Goal: Task Accomplishment & Management: Use online tool/utility

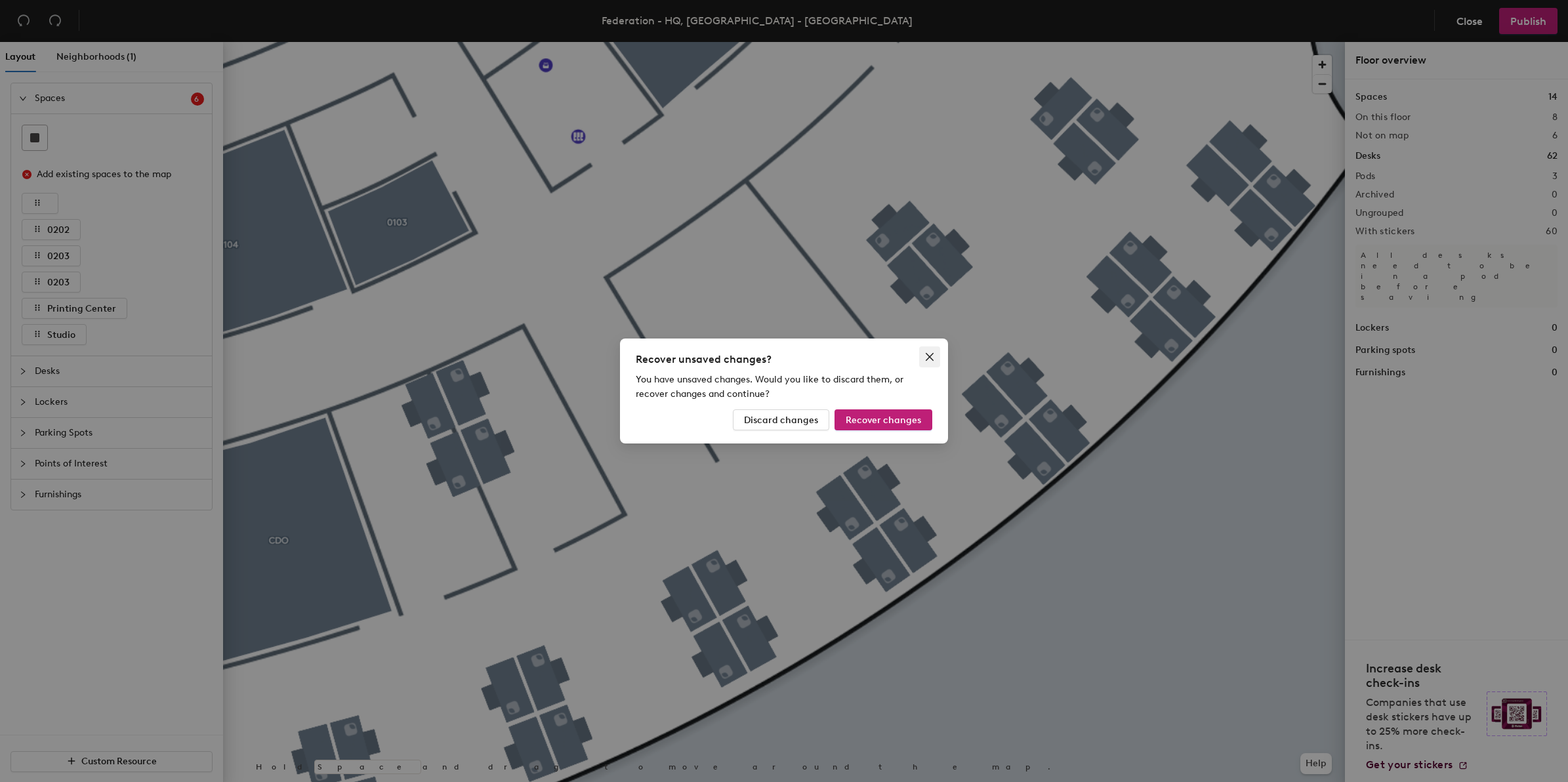
click at [932, 356] on icon "close" at bounding box center [930, 357] width 11 height 11
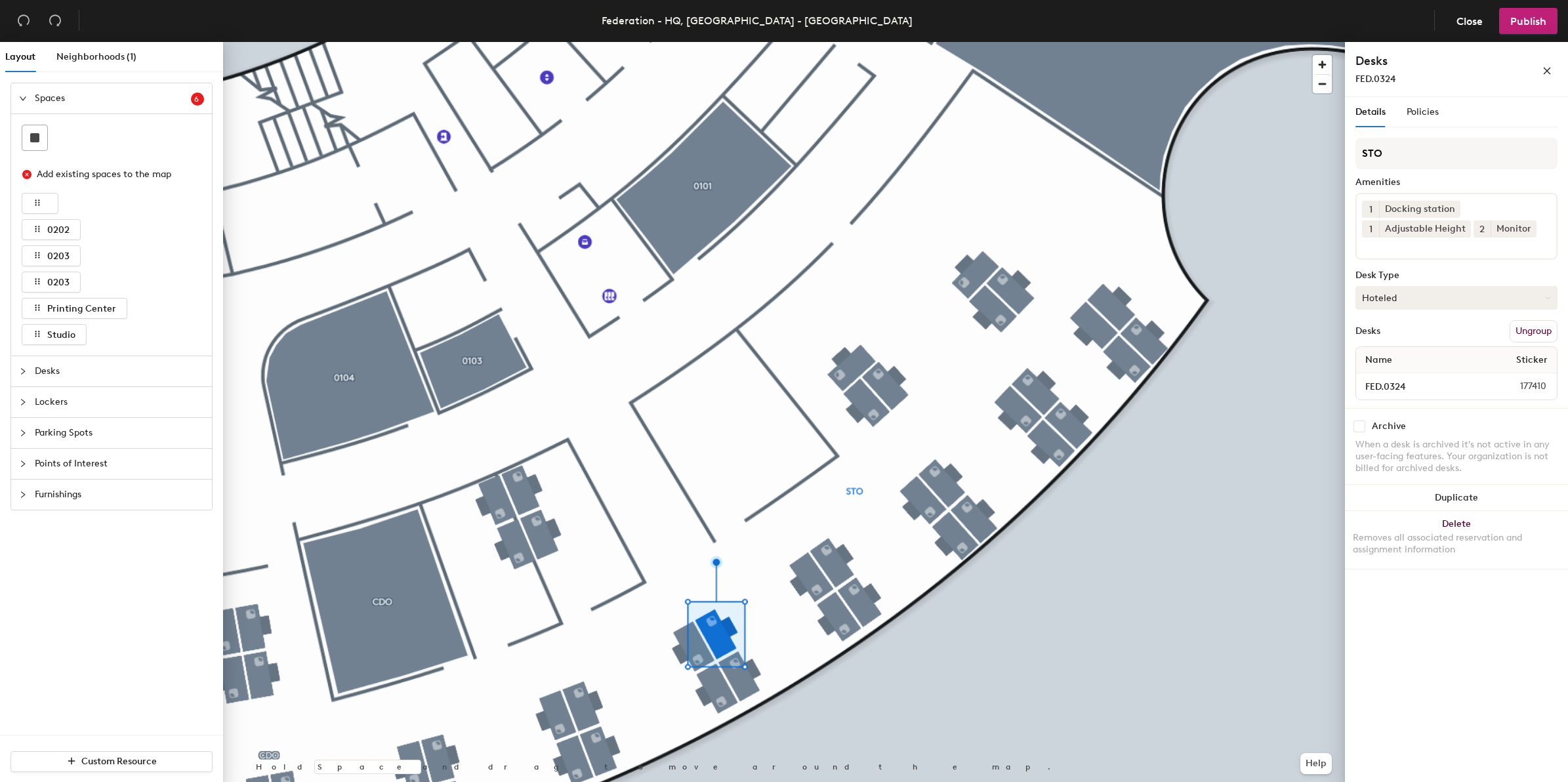
click at [1404, 296] on button "Hoteled" at bounding box center [1456, 298] width 202 height 24
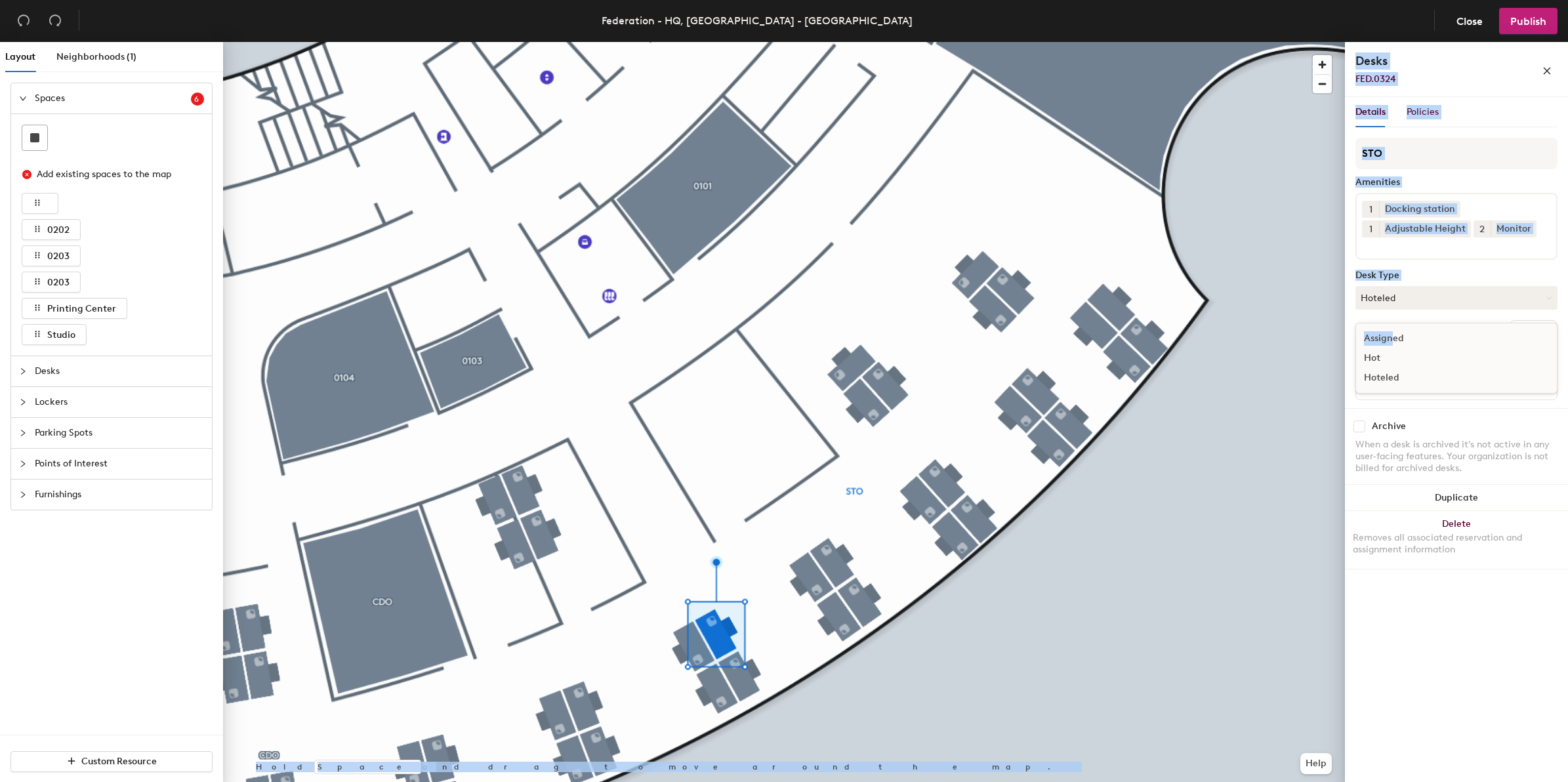
click at [784, 721] on div "Layout Neighborhoods (1) Spaces 6 Add existing spaces to the map 0202 0203 0203…" at bounding box center [784, 415] width 1568 height 746
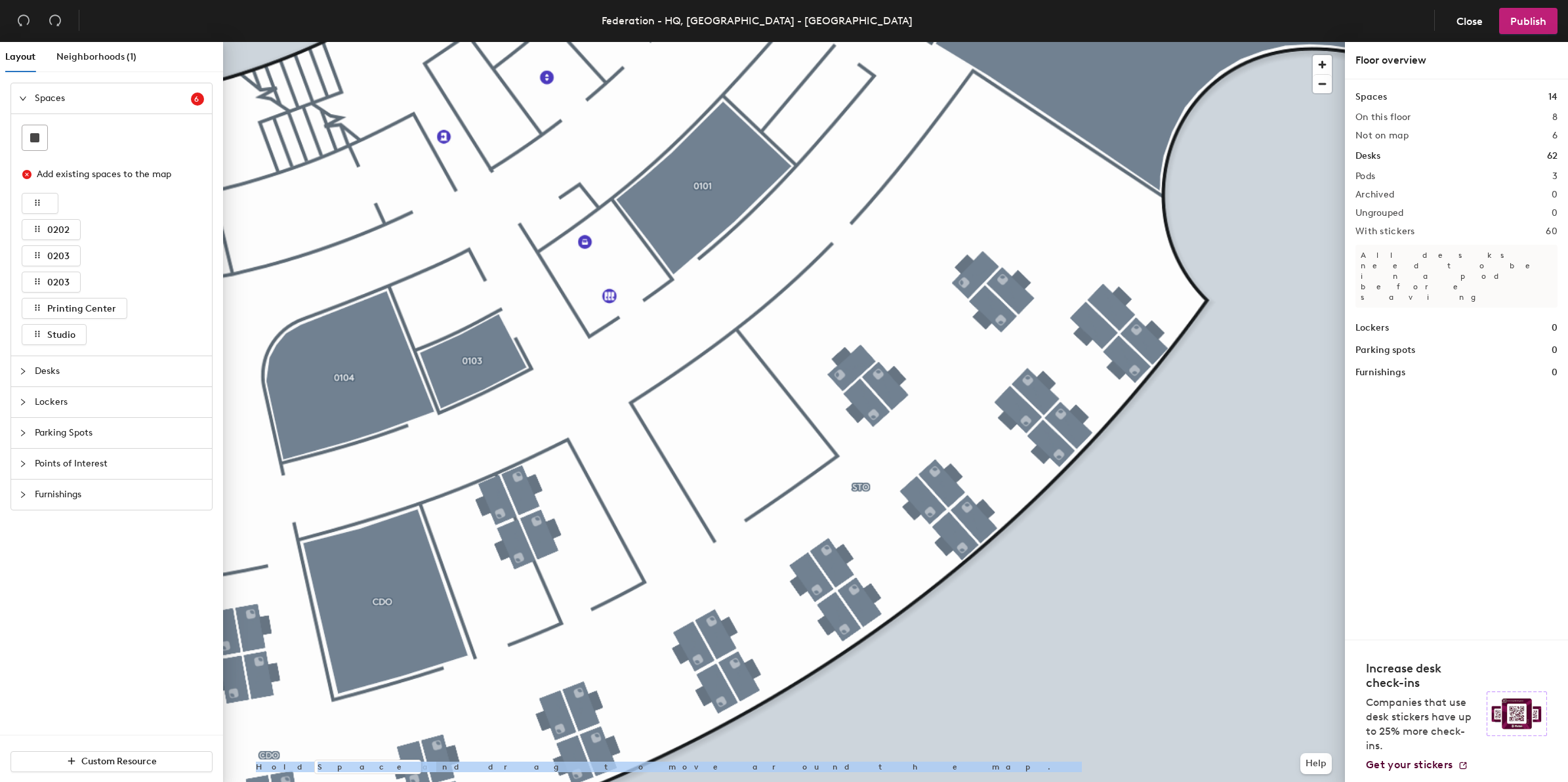
click at [721, 42] on div at bounding box center [784, 42] width 1122 height 0
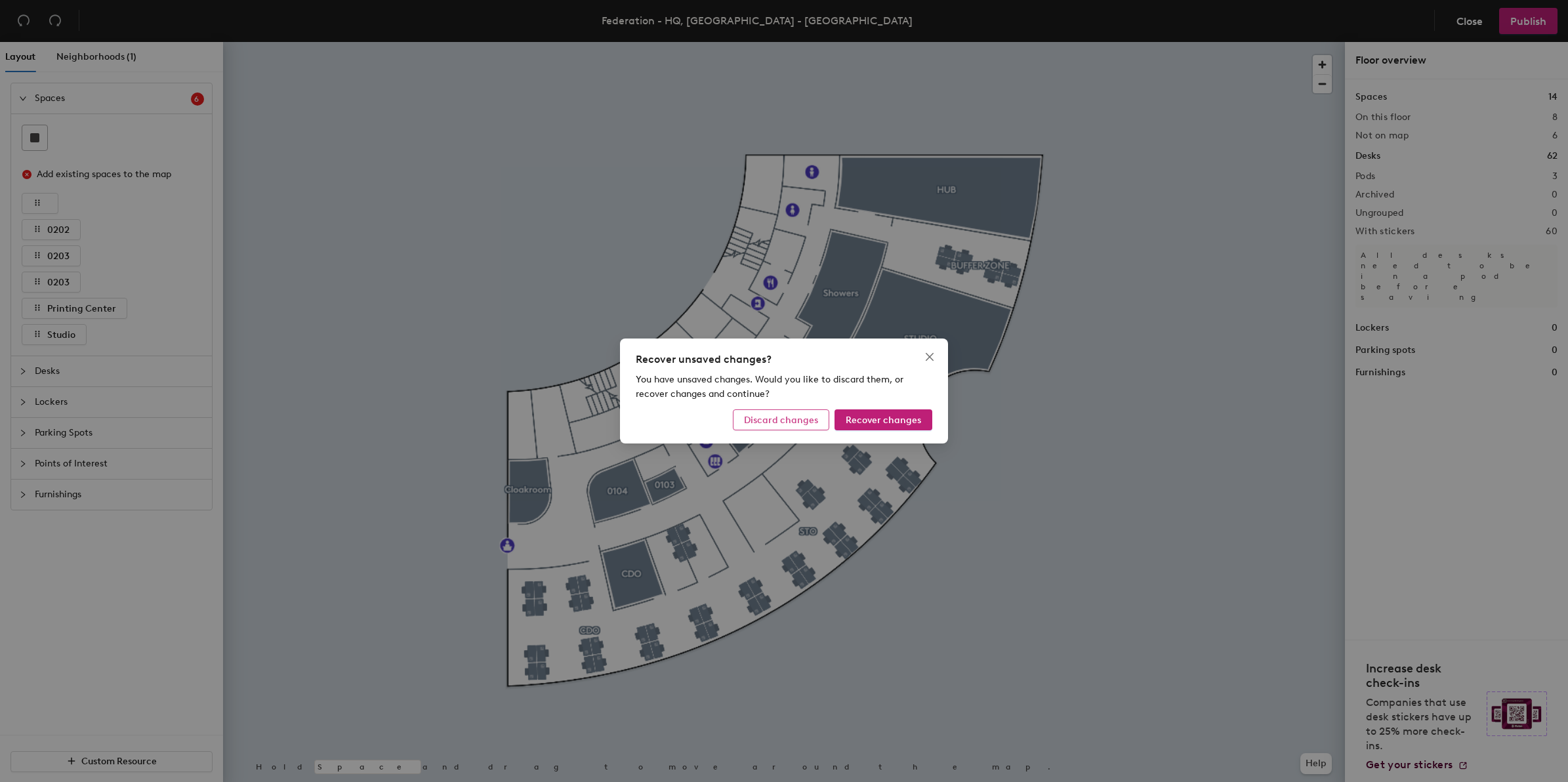
click at [797, 420] on span "Discard changes" at bounding box center [781, 420] width 74 height 11
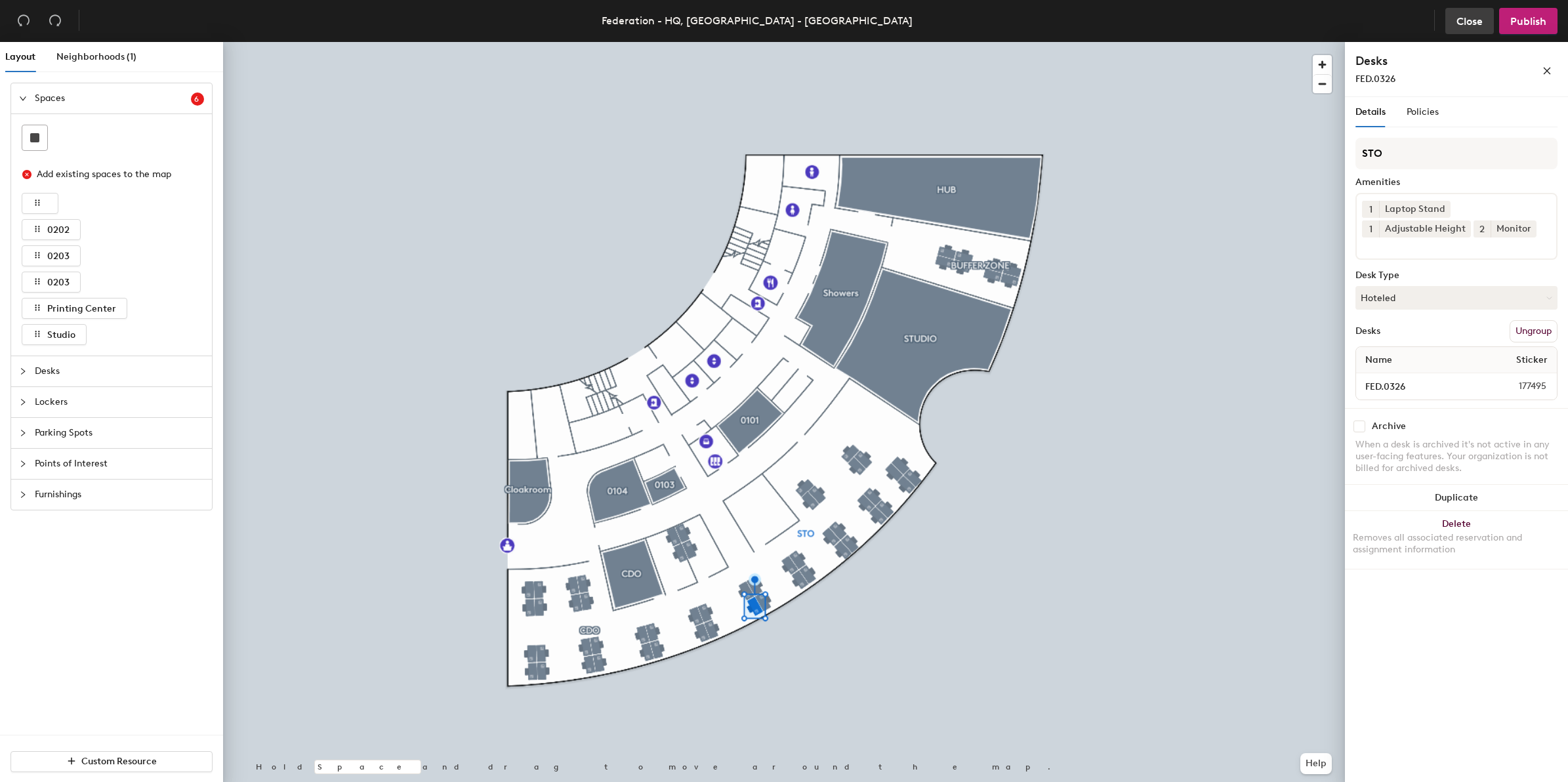
click at [1478, 12] on button "Close" at bounding box center [1470, 20] width 49 height 26
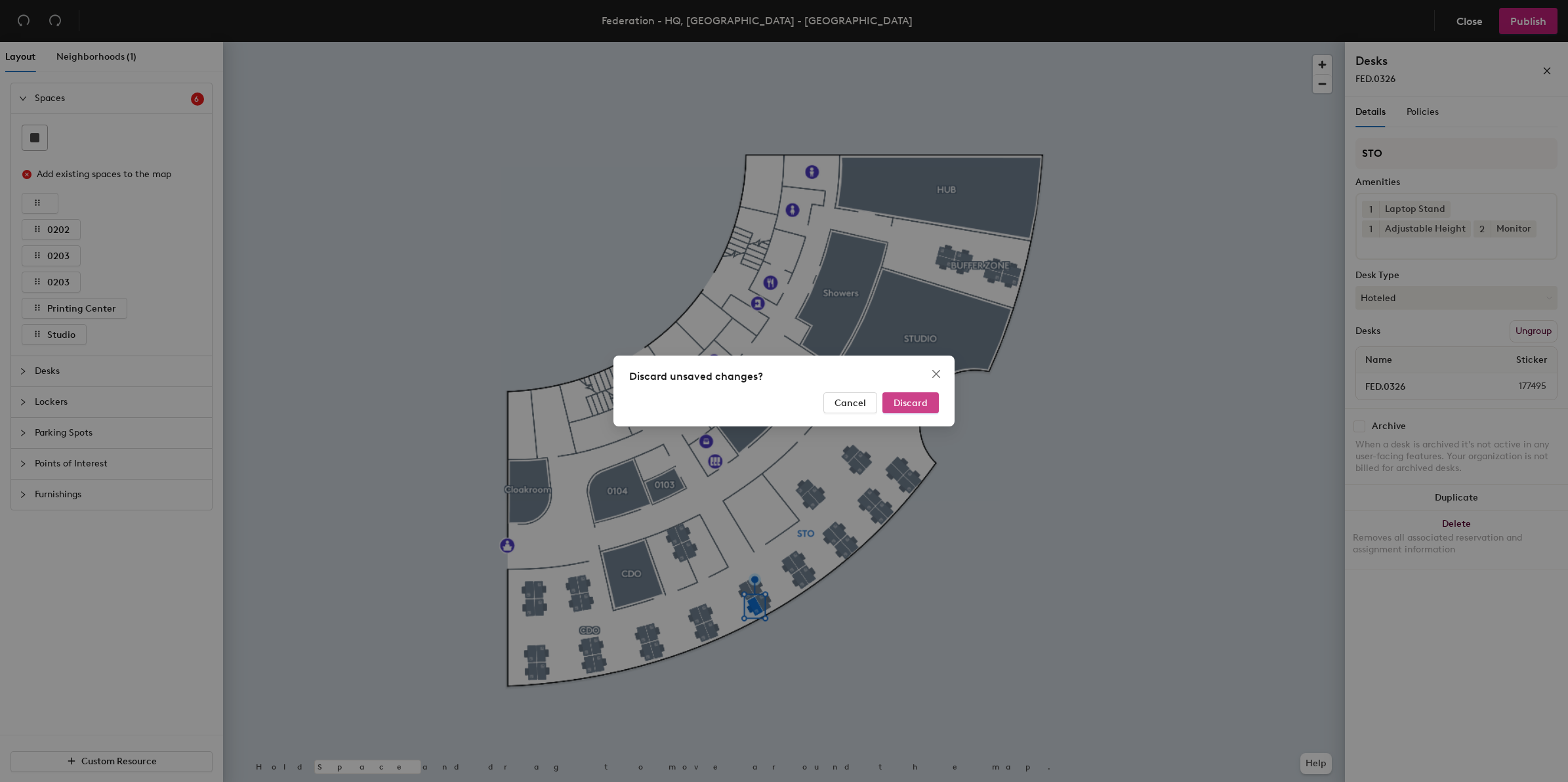
click at [926, 407] on span "Discard" at bounding box center [910, 402] width 34 height 11
